Goal: Find specific page/section: Find specific page/section

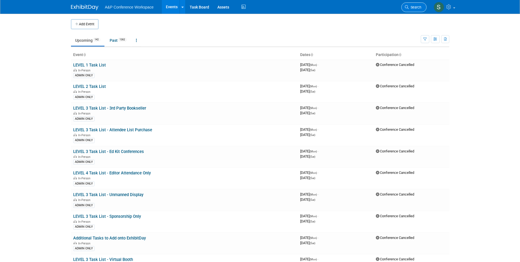
click at [407, 7] on icon at bounding box center [407, 7] width 4 height 4
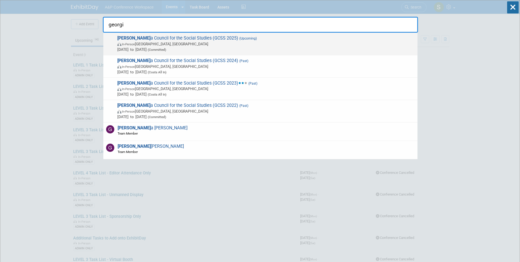
type input "georgi"
click at [254, 44] on span "In-Person Athens, GA" at bounding box center [265, 43] width 297 height 5
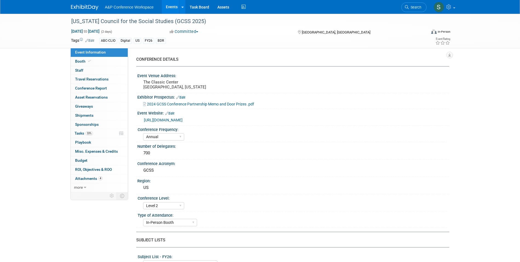
select select "Annual"
select select "Level 2"
select select "In-Person Booth"
select select "Schools"
select select "Bloomsbury Digital Resources"
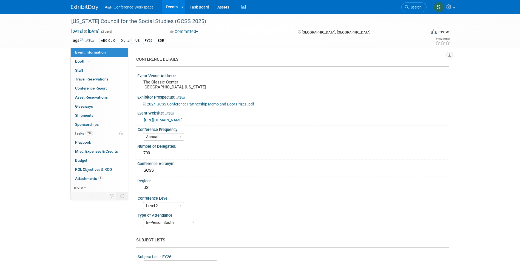
select select "[PERSON_NAME]"
select select "BDR Product Awareness and Trial Generation​"
click at [84, 132] on span "Tasks 33%" at bounding box center [84, 133] width 18 height 4
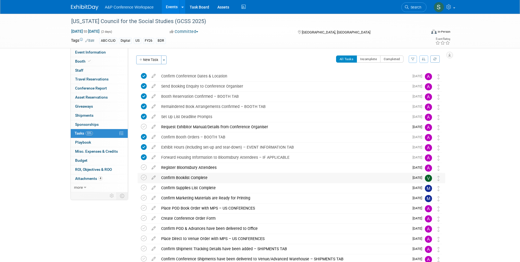
click at [187, 177] on div "Confirm Booklist Complete" at bounding box center [283, 177] width 251 height 9
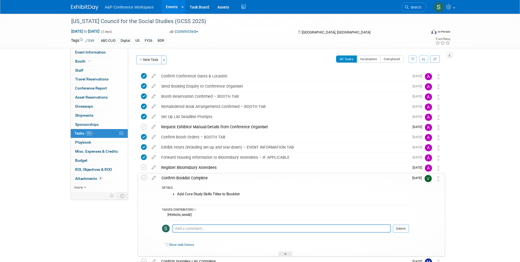
click at [185, 177] on div "Confirm Booklist Complete" at bounding box center [284, 177] width 250 height 9
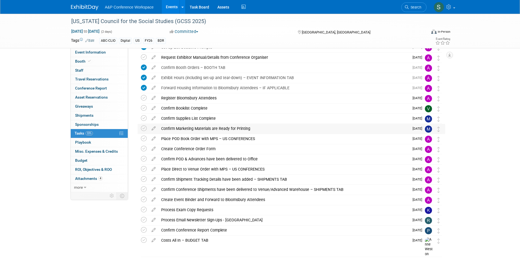
scroll to position [82, 0]
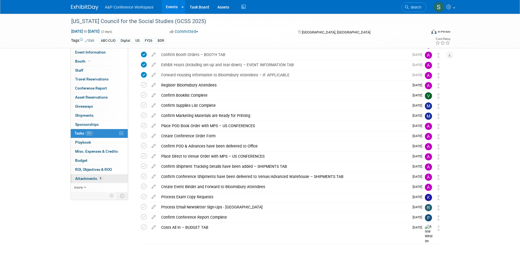
click at [89, 180] on span "Attachments 4" at bounding box center [88, 178] width 27 height 4
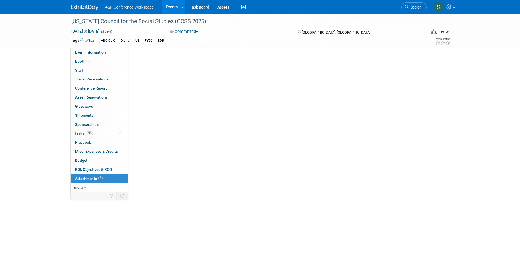
scroll to position [0, 0]
